Goal: Information Seeking & Learning: Learn about a topic

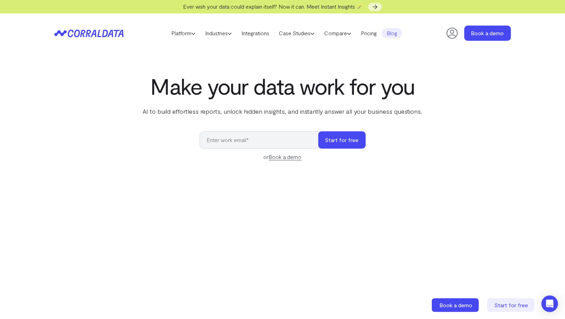
click at [394, 29] on link "Blog" at bounding box center [391, 33] width 20 height 10
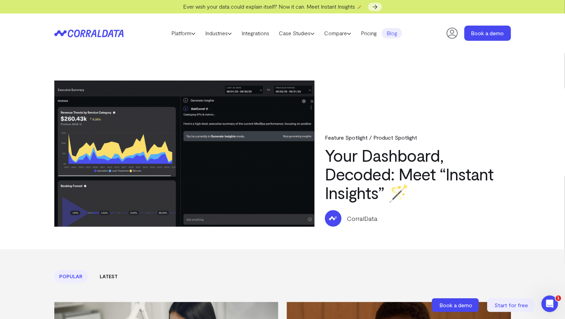
click at [256, 10] on span "Ever wish your data could explain itself? Now it can. Meet Instant Insights 🪄" at bounding box center [273, 6] width 180 height 7
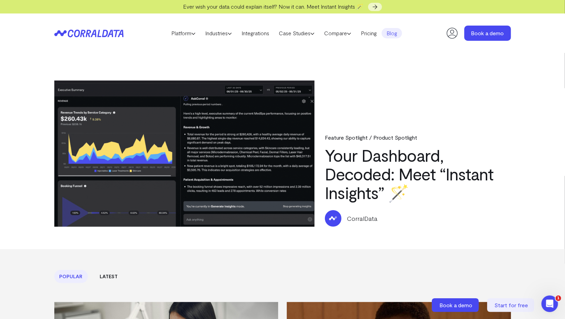
click at [258, 8] on span "Ever wish your data could explain itself? Now it can. Meet Instant Insights 🪄" at bounding box center [273, 6] width 180 height 7
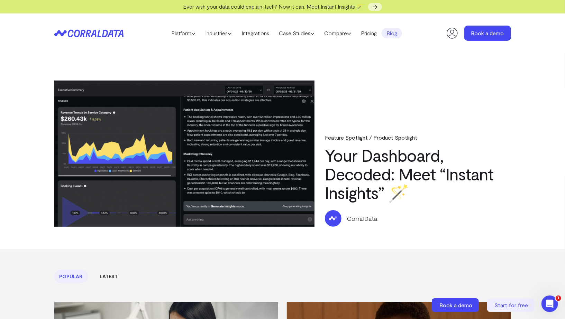
click at [271, 2] on div "Ever wish your data could explain itself? Now it can. Meet Instant Insights 🪄" at bounding box center [282, 6] width 565 height 13
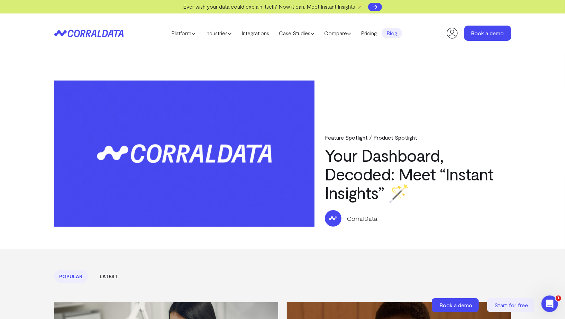
click at [375, 6] on icon at bounding box center [374, 6] width 7 height 7
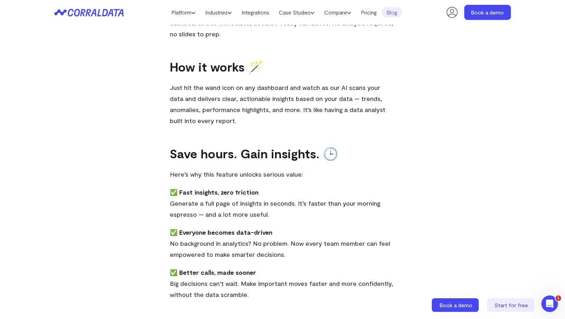
scroll to position [254, 0]
